Goal: Task Accomplishment & Management: Complete application form

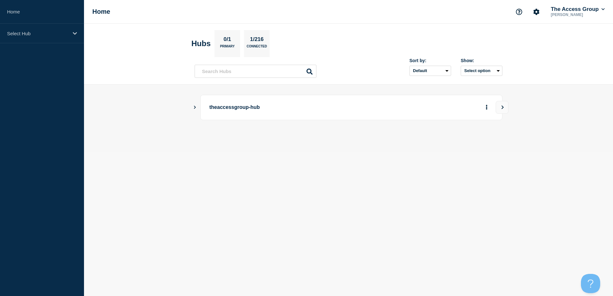
click at [195, 109] on icon "Show Connected Hubs" at bounding box center [195, 106] width 4 height 3
click at [214, 108] on p "theaccessgroup-hub" at bounding box center [297, 108] width 177 height 12
click at [40, 32] on p "Select Hub" at bounding box center [38, 33] width 62 height 5
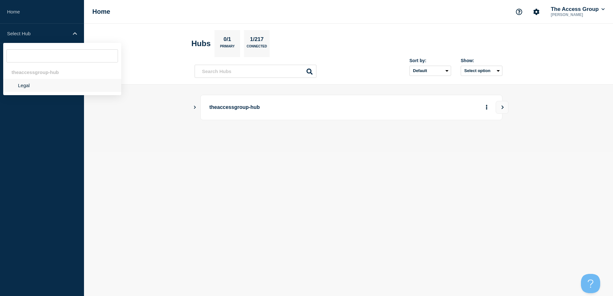
click at [24, 88] on li "Legal" at bounding box center [62, 85] width 118 height 13
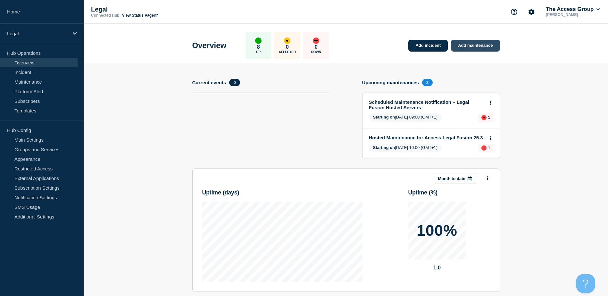
click at [472, 44] on link "Add maintenance" at bounding box center [475, 46] width 49 height 12
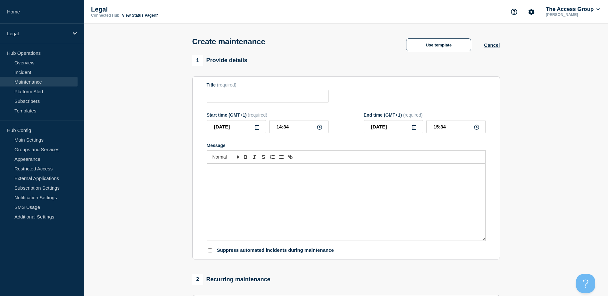
click at [294, 176] on div "Message" at bounding box center [346, 202] width 278 height 77
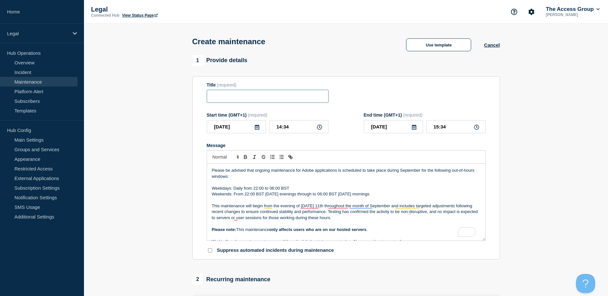
click at [236, 96] on input "Title" at bounding box center [268, 96] width 122 height 13
click at [248, 97] on input "Title" at bounding box center [268, 96] width 122 height 13
paste input "Scheduled Adobe Maintenance – September (Hosted Servers Only)"
drag, startPoint x: 323, startPoint y: 98, endPoint x: 108, endPoint y: 98, distance: 214.8
click at [105, 98] on section "1 Provide details Title (required) Scheduled Adobe Maintenance – September (Hos…" at bounding box center [346, 277] width 524 height 445
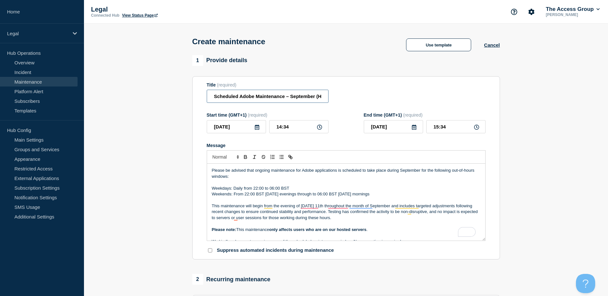
type input "Scheduled Adobe Maintenance – September (Hosted Servers Only)"
click at [373, 105] on form "Title (required) Scheduled Adobe Maintenance – September (Hosted Servers Only) …" at bounding box center [346, 168] width 279 height 172
click at [298, 98] on input "Scheduled Adobe Maintenance – September (Hosted Servers Only)" at bounding box center [268, 96] width 122 height 13
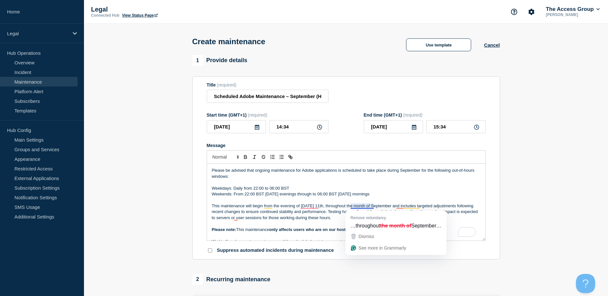
click at [442, 194] on p "Weekends: From 22:00 BST on Friday evenings through to 06:00 BST on Monday morn…" at bounding box center [346, 194] width 269 height 6
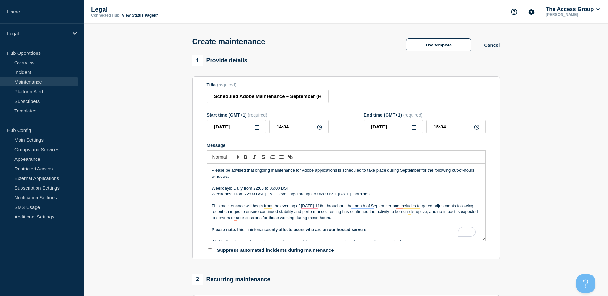
click at [258, 129] on icon at bounding box center [257, 127] width 5 height 5
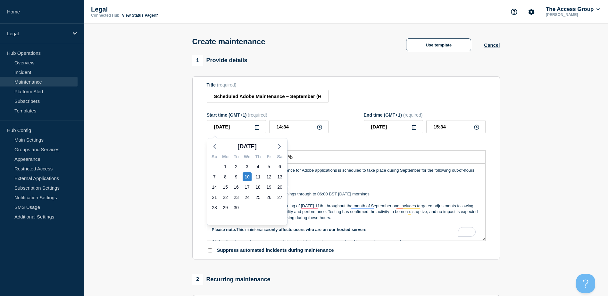
click at [257, 171] on div "4" at bounding box center [258, 167] width 11 height 10
click at [258, 177] on div "11" at bounding box center [258, 176] width 9 height 9
type input "2025-09-11"
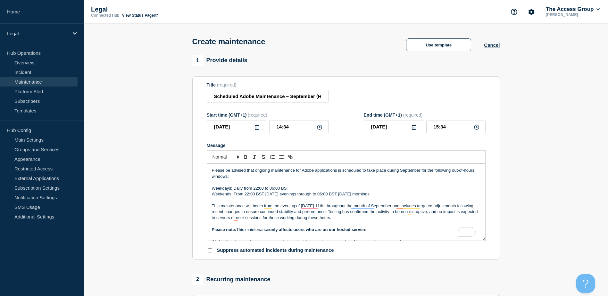
click at [428, 191] on p "Weekdays: Daily from 22:00 to 06:00 BST" at bounding box center [346, 189] width 269 height 6
drag, startPoint x: 293, startPoint y: 130, endPoint x: 252, endPoint y: 130, distance: 40.4
click at [252, 130] on div "2025-09-11 14:34" at bounding box center [268, 126] width 122 height 13
type input "22:00"
type input "23:00"
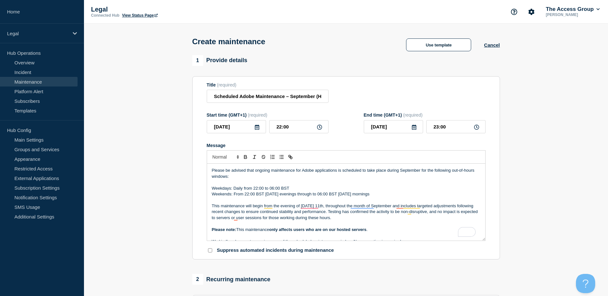
click at [366, 155] on div at bounding box center [346, 156] width 279 height 13
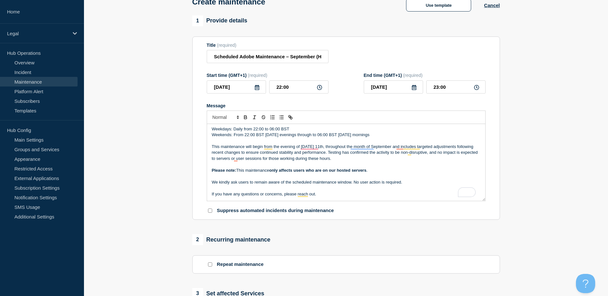
scroll to position [96, 0]
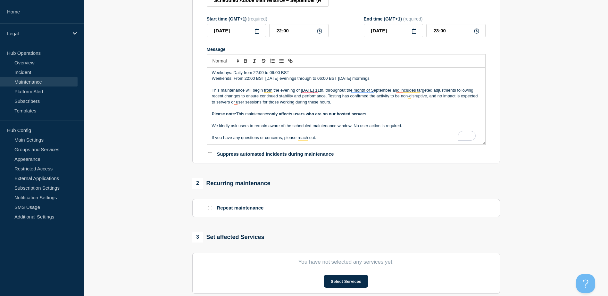
click at [416, 31] on icon at bounding box center [414, 31] width 5 height 5
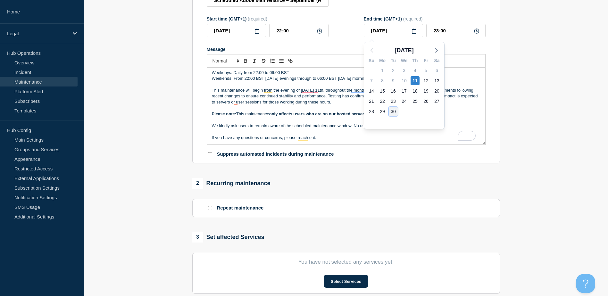
click at [394, 111] on div "30" at bounding box center [393, 111] width 9 height 9
type input "2025-09-30"
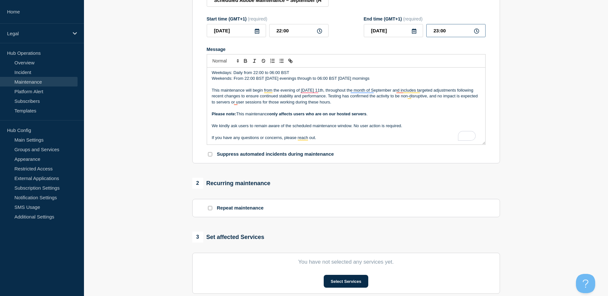
click at [453, 35] on input "23:00" at bounding box center [455, 30] width 59 height 13
drag, startPoint x: 456, startPoint y: 35, endPoint x: 428, endPoint y: 31, distance: 27.5
click at [428, 31] on input "23:00" at bounding box center [455, 30] width 59 height 13
type input "23:59"
click at [454, 52] on div "Message" at bounding box center [346, 49] width 279 height 5
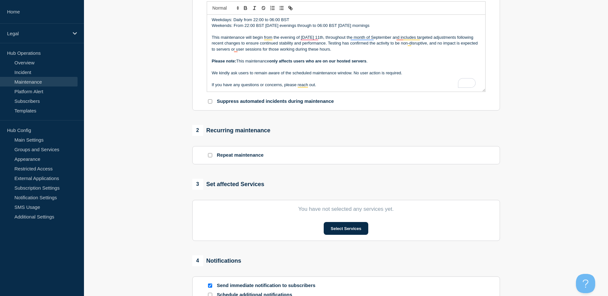
scroll to position [224, 0]
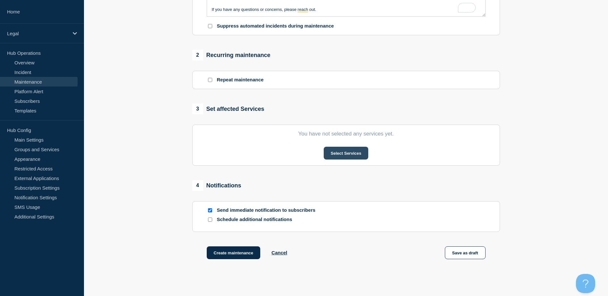
click at [336, 151] on button "Select Services" at bounding box center [346, 153] width 45 height 13
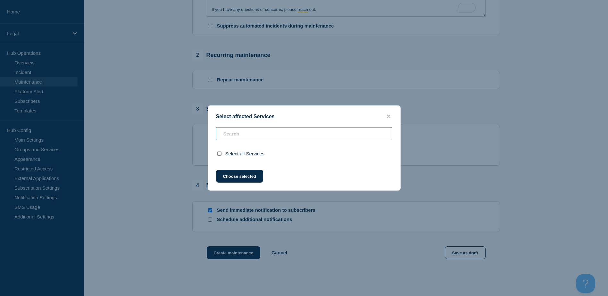
click at [271, 137] on input "text" at bounding box center [304, 133] width 176 height 13
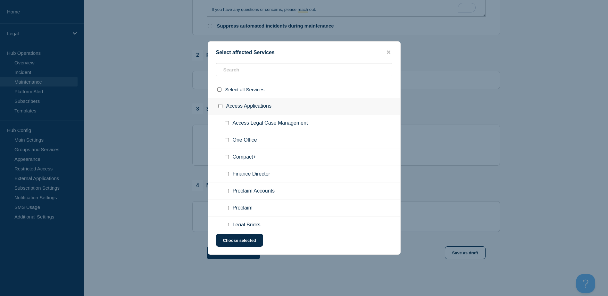
click at [228, 139] on input "One Office checkbox" at bounding box center [227, 140] width 4 height 4
checkbox input "true"
click at [252, 240] on button "Choose selected" at bounding box center [239, 240] width 47 height 13
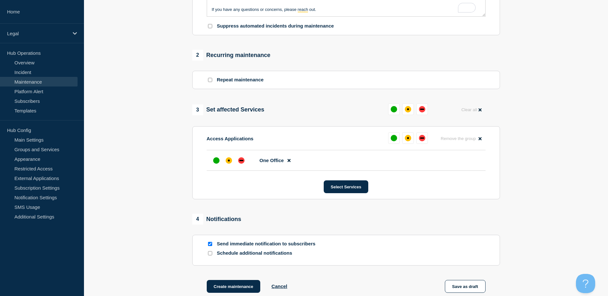
click at [162, 215] on section "1 Provide details Title (required) Scheduled Adobe Maintenance – September (Hos…" at bounding box center [346, 70] width 524 height 479
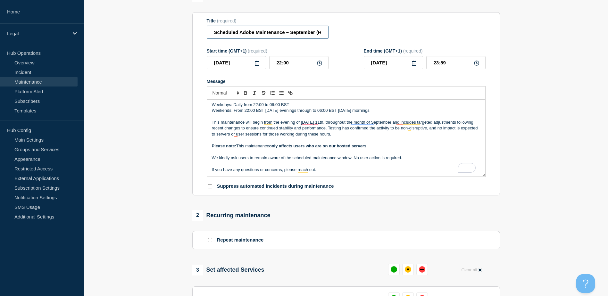
scroll to position [0, 46]
drag, startPoint x: 290, startPoint y: 34, endPoint x: 339, endPoint y: 44, distance: 49.0
click at [347, 37] on div "Title (required) Scheduled Adobe Maintenance – September (Hosted Servers Only)" at bounding box center [346, 28] width 279 height 21
click at [389, 149] on p "Please note: This maintenance only affects users who are on our hosted servers ." at bounding box center [346, 146] width 269 height 6
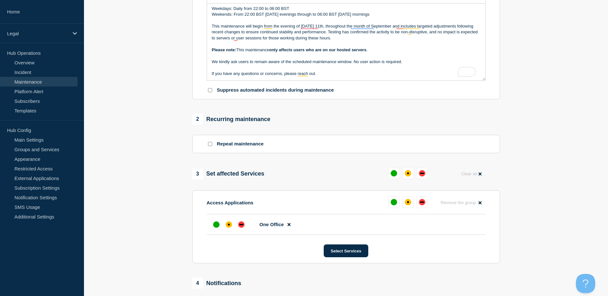
scroll to position [256, 0]
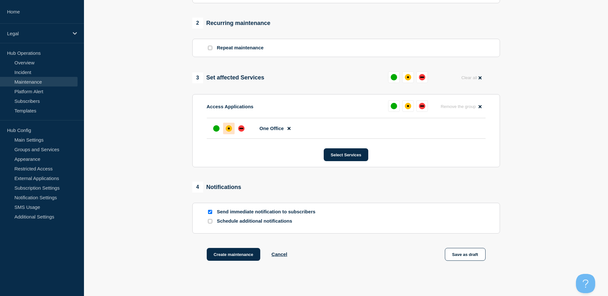
click at [228, 132] on div "affected" at bounding box center [229, 128] width 6 height 6
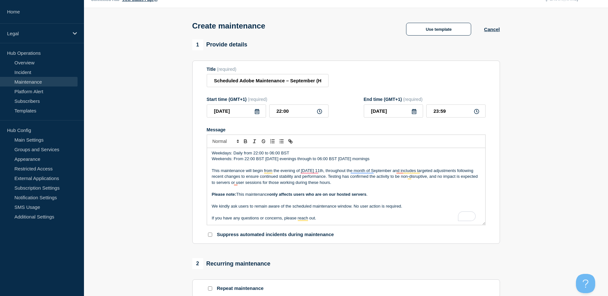
scroll to position [0, 0]
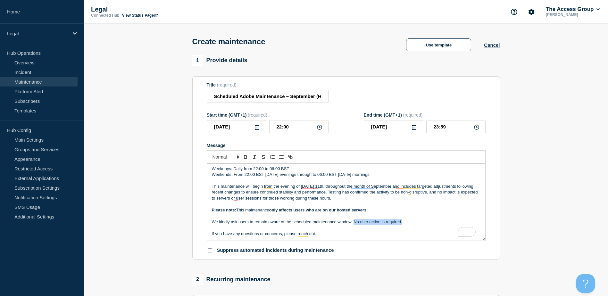
drag, startPoint x: 404, startPoint y: 223, endPoint x: 354, endPoint y: 222, distance: 50.7
click at [354, 222] on p "We kindly ask users to remain aware of the scheduled maintenance window. No use…" at bounding box center [346, 222] width 269 height 6
click at [442, 218] on p "To enrich screen reader interactions, please activate Accessibility in Grammarl…" at bounding box center [346, 216] width 269 height 6
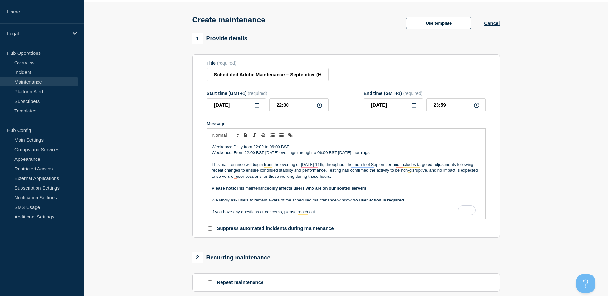
scroll to position [32, 0]
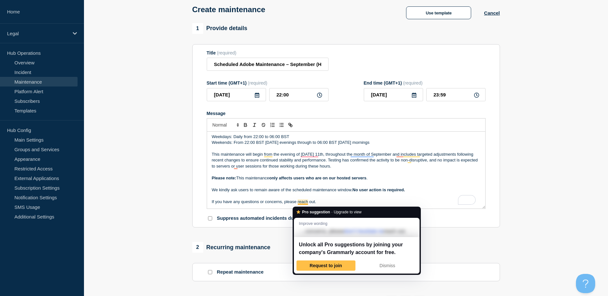
drag, startPoint x: 307, startPoint y: 204, endPoint x: 278, endPoint y: 203, distance: 29.5
click at [278, 203] on p "If you have any questions or concerns, please reach out." at bounding box center [346, 202] width 269 height 6
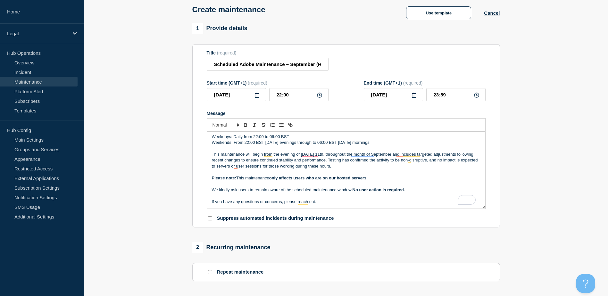
scroll to position [0, 0]
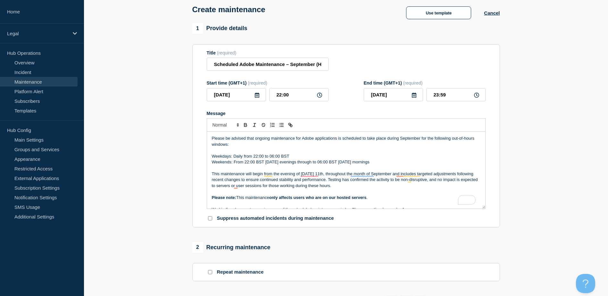
drag, startPoint x: 527, startPoint y: 250, endPoint x: 473, endPoint y: 254, distance: 54.0
click at [528, 252] on section "1 Provide details Title (required) Scheduled Adobe Maintenance – September (Hos…" at bounding box center [346, 262] width 524 height 479
